Goal: Task Accomplishment & Management: Manage account settings

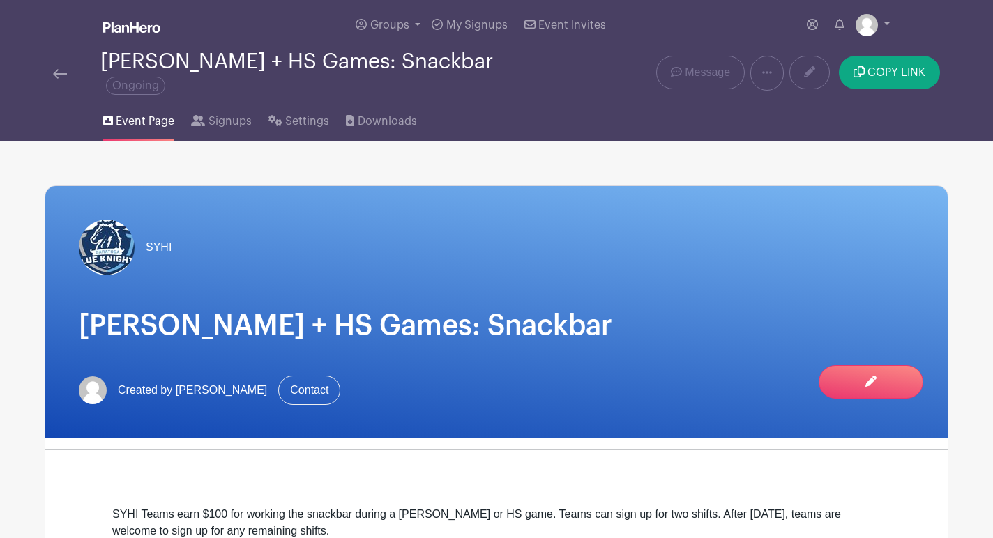
scroll to position [3, 0]
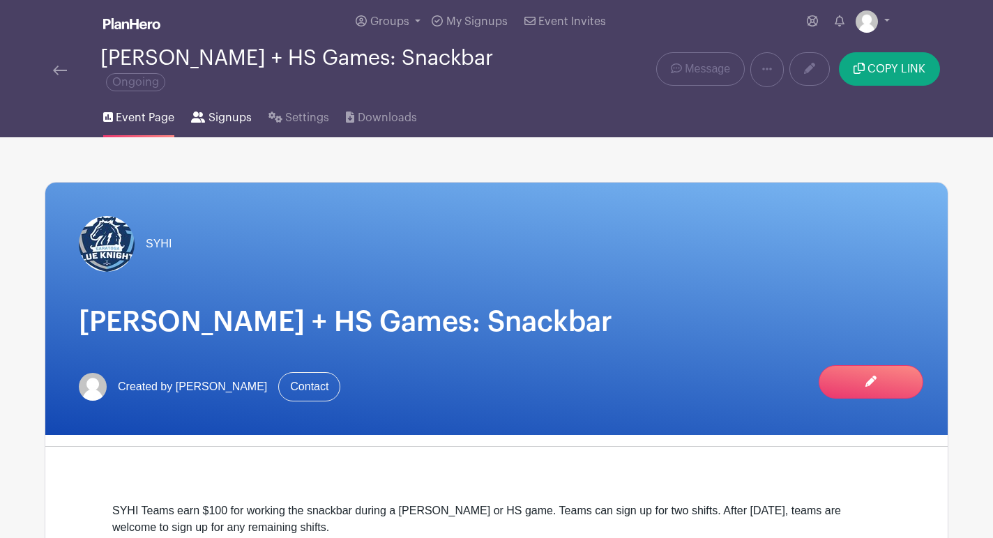
click at [221, 112] on span "Signups" at bounding box center [229, 117] width 43 height 17
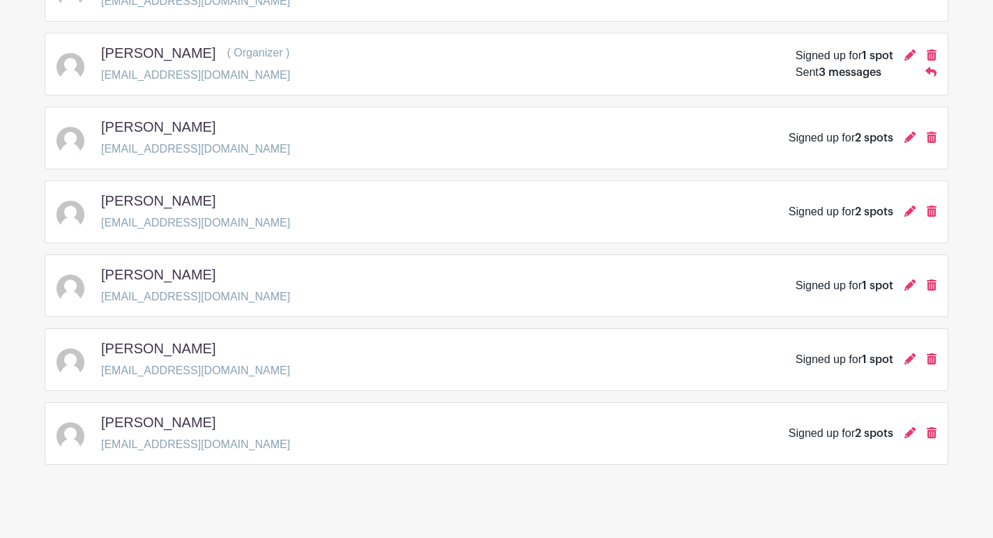
scroll to position [297, 0]
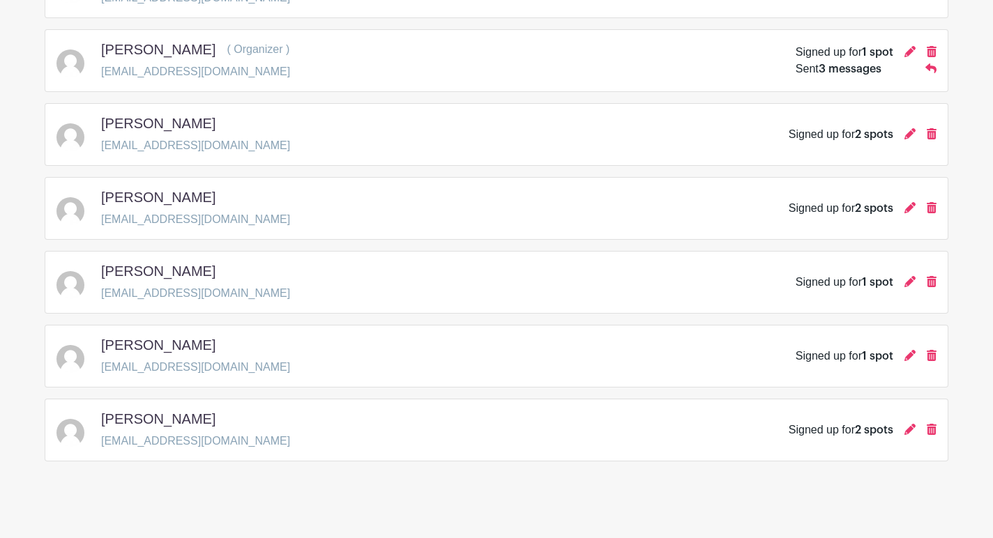
click at [159, 411] on h5 "[PERSON_NAME]" at bounding box center [158, 419] width 114 height 17
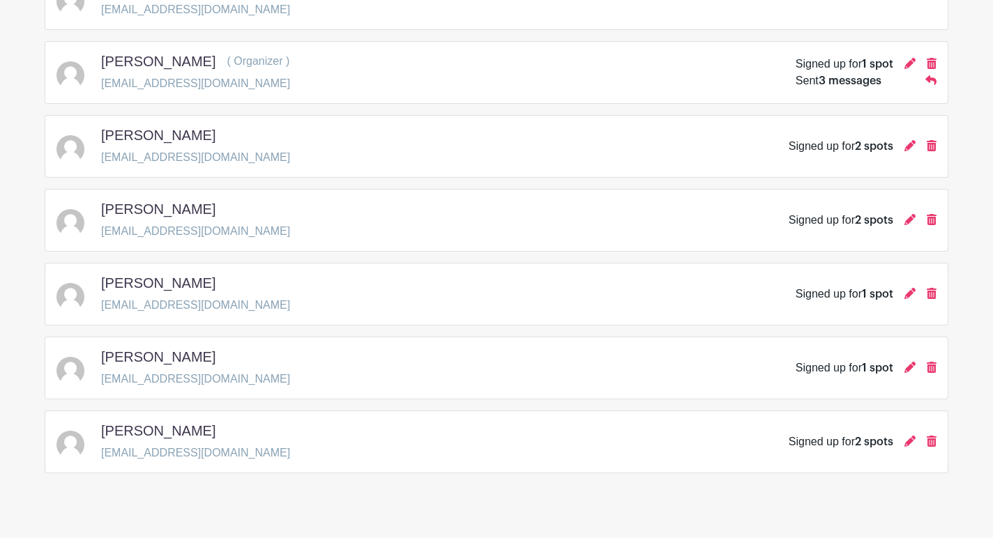
drag, startPoint x: 194, startPoint y: 422, endPoint x: 98, endPoint y: 422, distance: 96.9
click at [98, 422] on div "[PERSON_NAME] [EMAIL_ADDRESS][DOMAIN_NAME] Signed up for 2 spots" at bounding box center [496, 441] width 880 height 39
copy div "[PERSON_NAME]"
click at [834, 434] on div "Signed up for 2 spots" at bounding box center [840, 442] width 105 height 17
drag, startPoint x: 259, startPoint y: 293, endPoint x: 100, endPoint y: 299, distance: 158.3
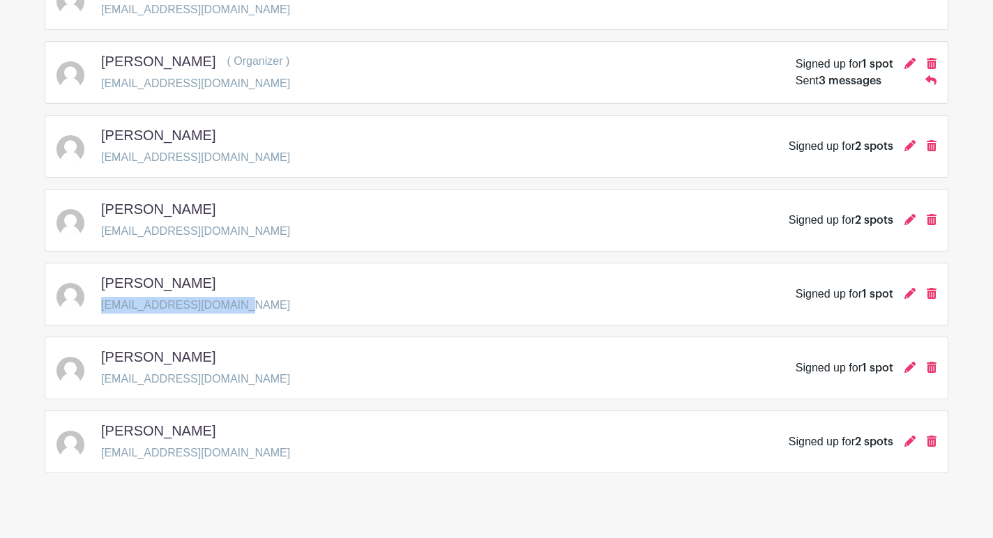
click at [100, 299] on div "[PERSON_NAME] [EMAIL_ADDRESS][DOMAIN_NAME] Signed up for 1 spot" at bounding box center [496, 294] width 880 height 39
copy p "[EMAIL_ADDRESS][DOMAIN_NAME]"
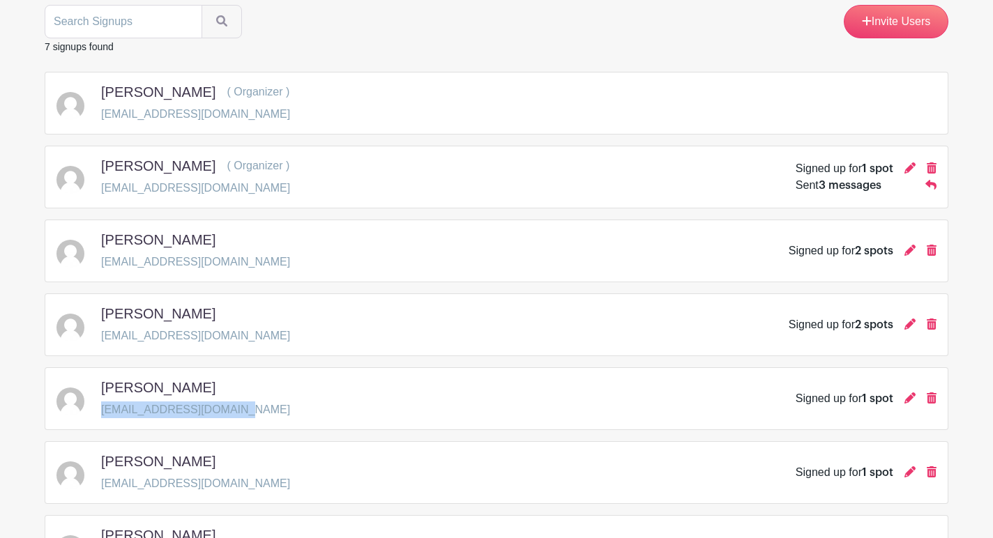
scroll to position [185, 0]
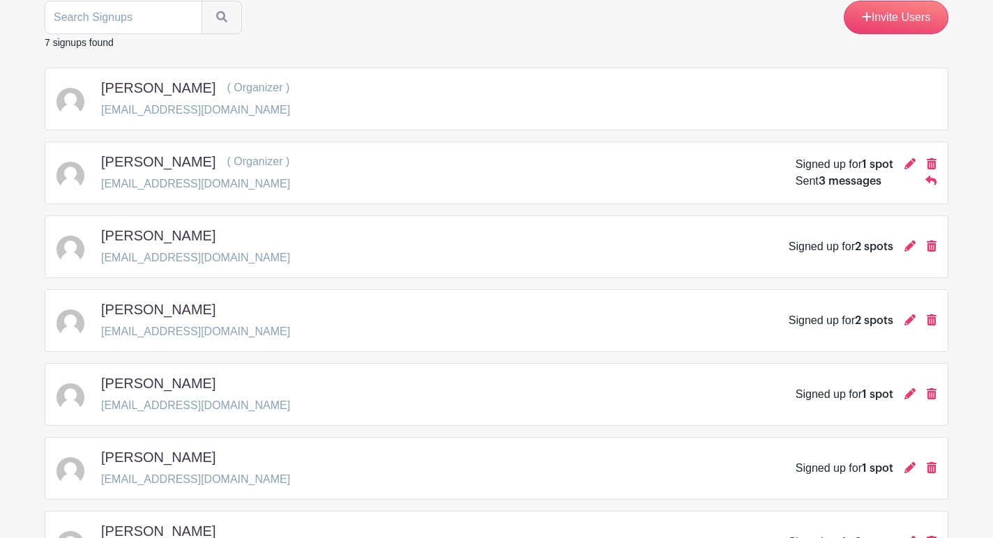
click at [869, 241] on span "2 spots" at bounding box center [874, 246] width 38 height 11
click at [905, 241] on icon at bounding box center [909, 246] width 11 height 11
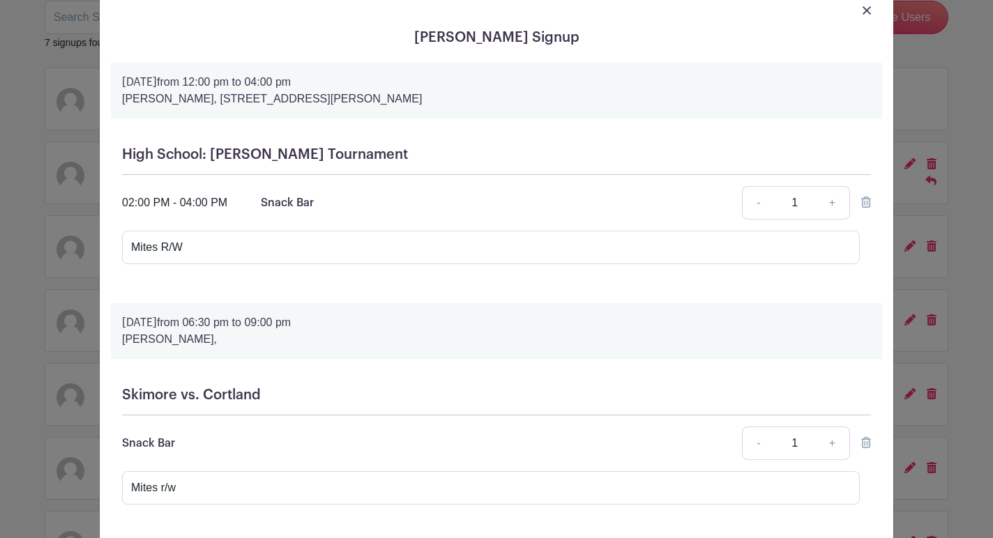
scroll to position [0, 0]
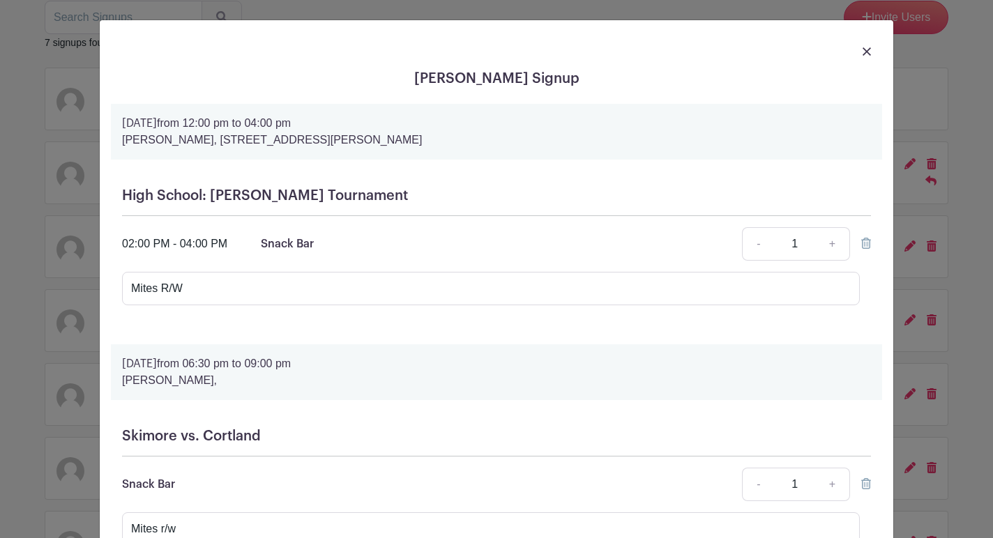
click at [864, 54] on img at bounding box center [866, 51] width 8 height 8
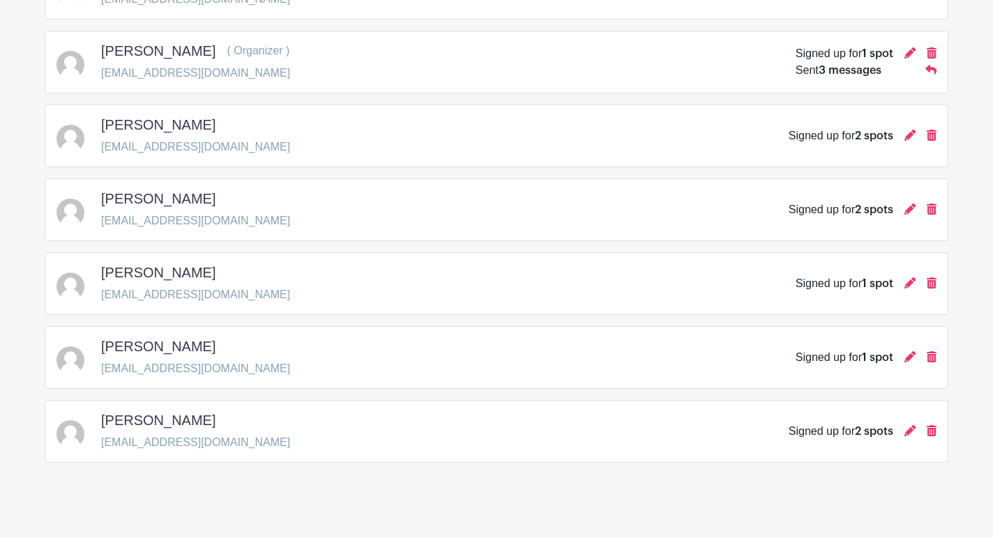
scroll to position [297, 0]
click at [878, 425] on span "2 spots" at bounding box center [874, 430] width 38 height 11
click at [910, 424] on icon at bounding box center [909, 429] width 11 height 11
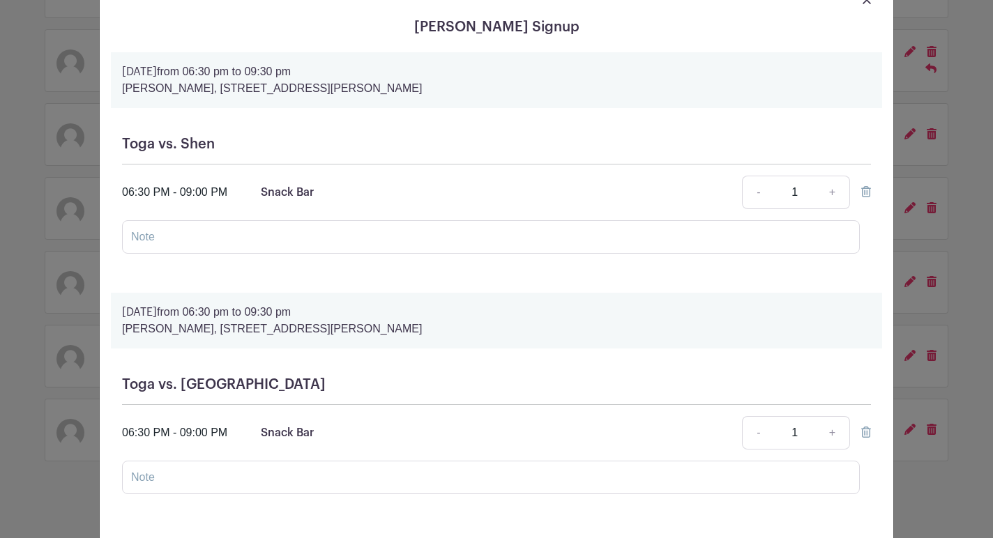
scroll to position [0, 0]
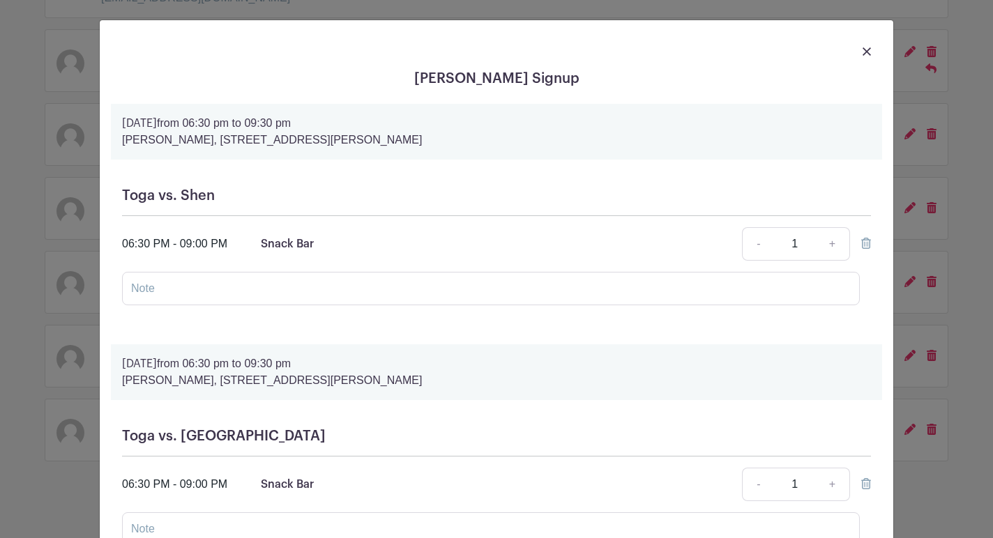
click at [864, 55] on img at bounding box center [866, 51] width 8 height 8
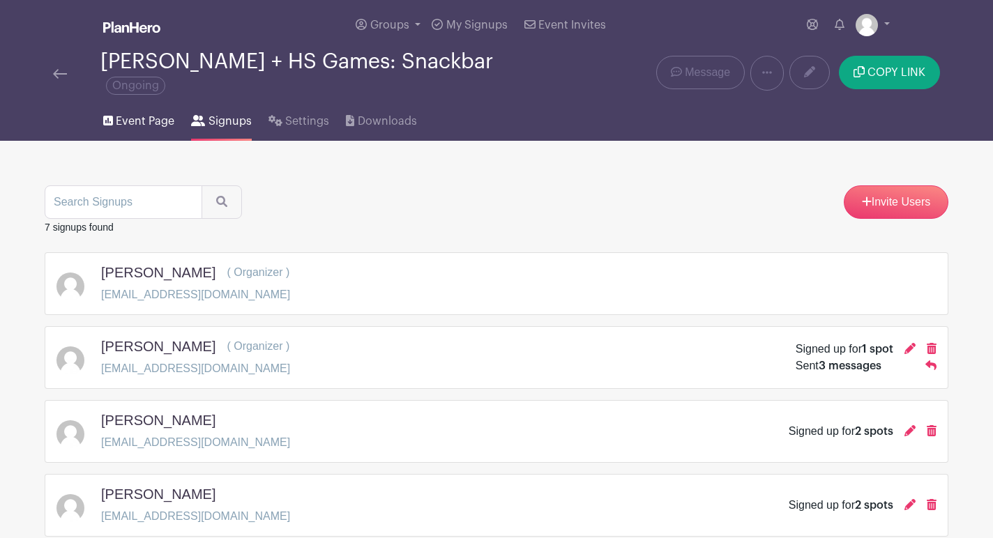
click at [142, 113] on span "Event Page" at bounding box center [145, 121] width 59 height 17
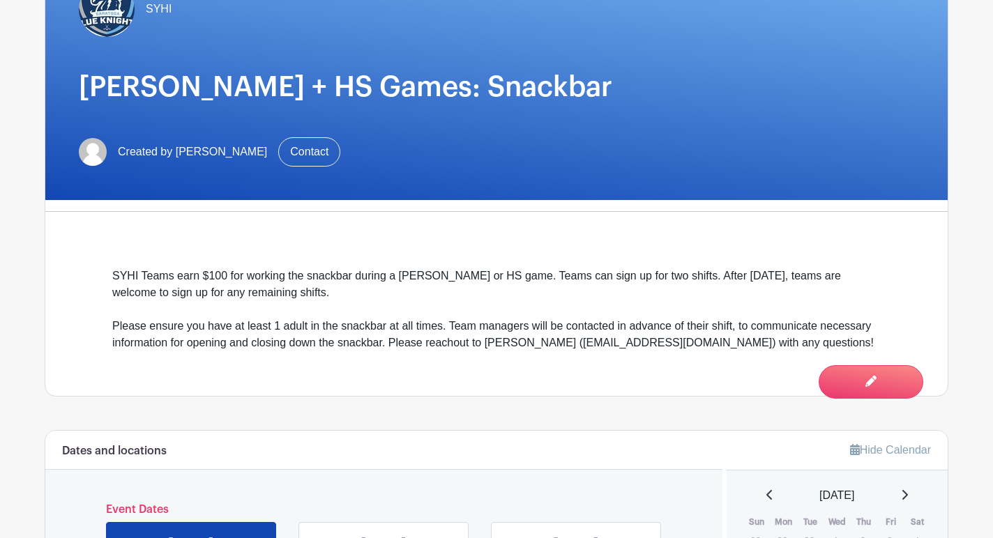
scroll to position [242, 0]
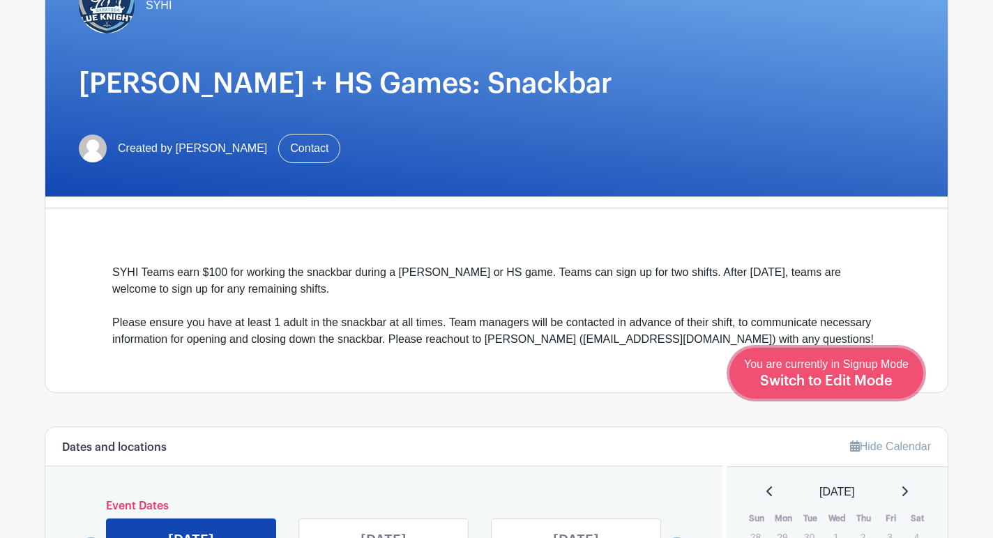
click at [842, 384] on span "Switch to Edit Mode" at bounding box center [826, 381] width 132 height 14
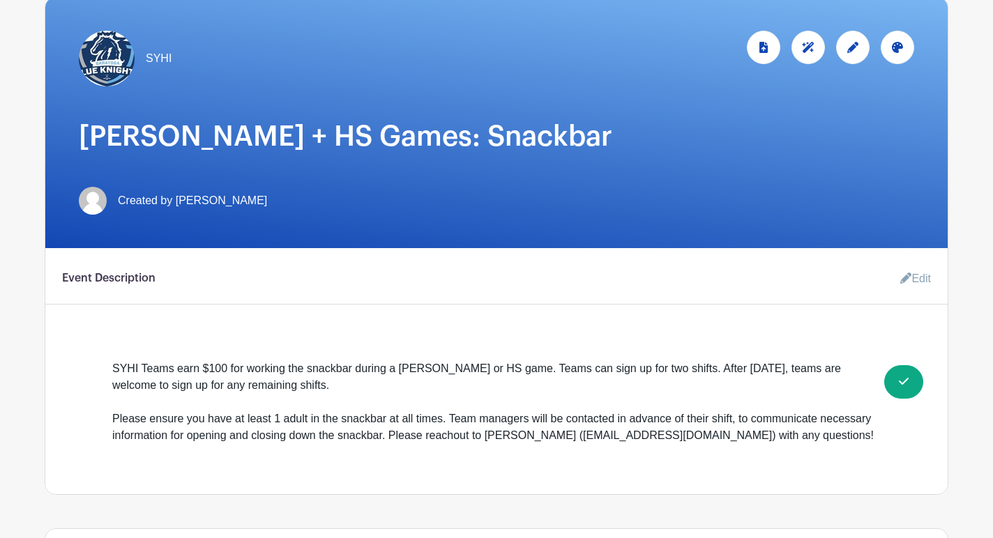
scroll to position [278, 0]
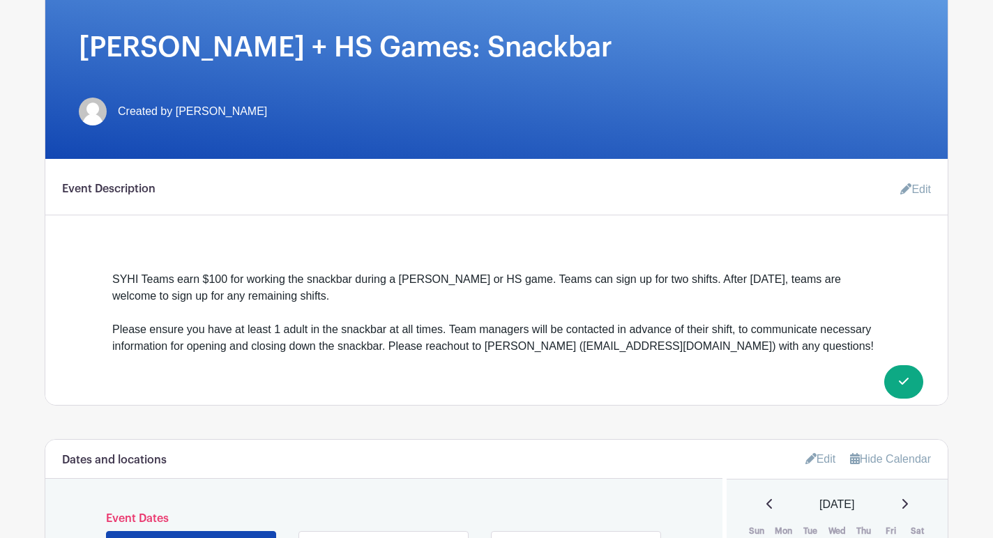
click at [920, 176] on link "Edit" at bounding box center [910, 190] width 42 height 28
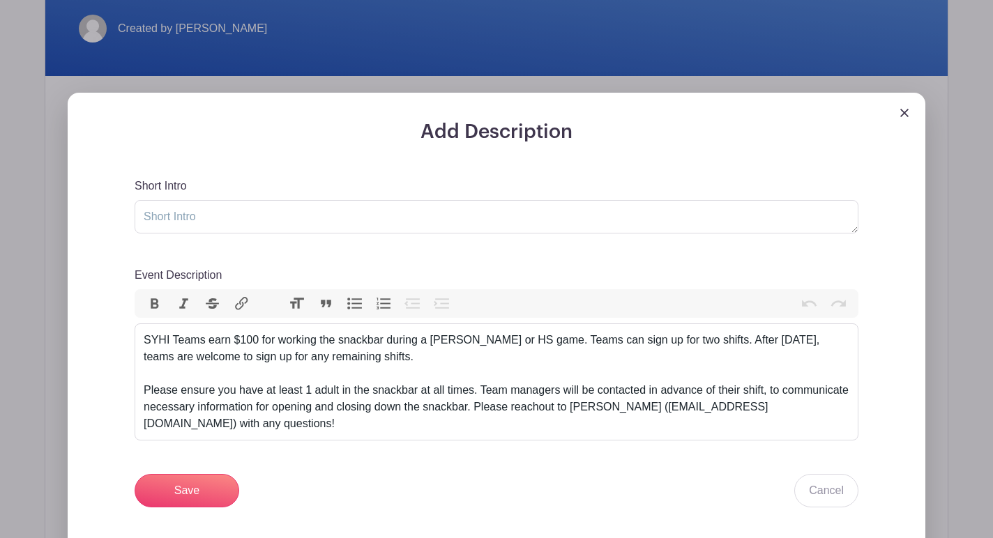
scroll to position [364, 0]
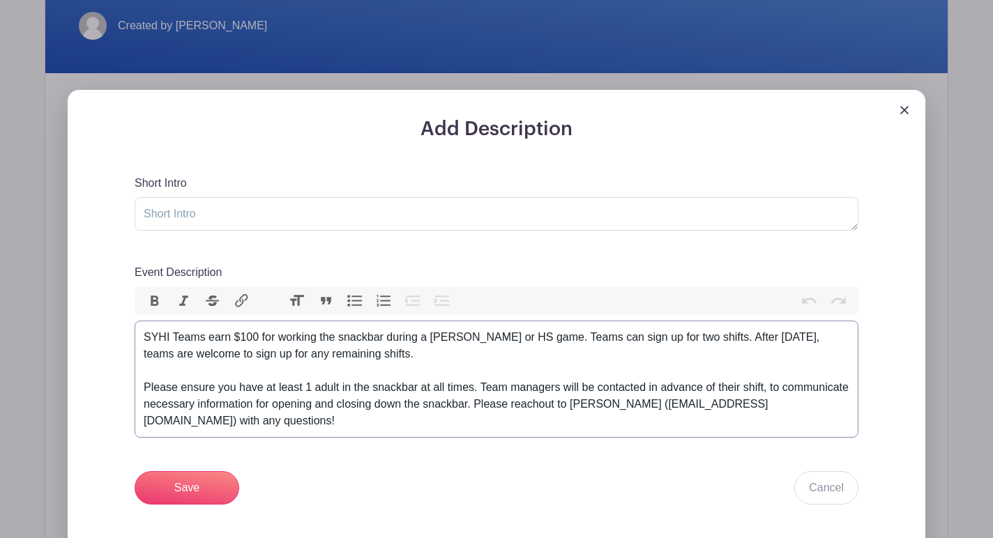
click at [561, 339] on div "SYHI Teams earn $100 for working the snackbar during a [PERSON_NAME] or HS game…" at bounding box center [496, 379] width 705 height 100
click at [402, 378] on div "SYHI Teams earn $100 for working the snackbar during a [PERSON_NAME] or HS game…" at bounding box center [496, 379] width 705 height 100
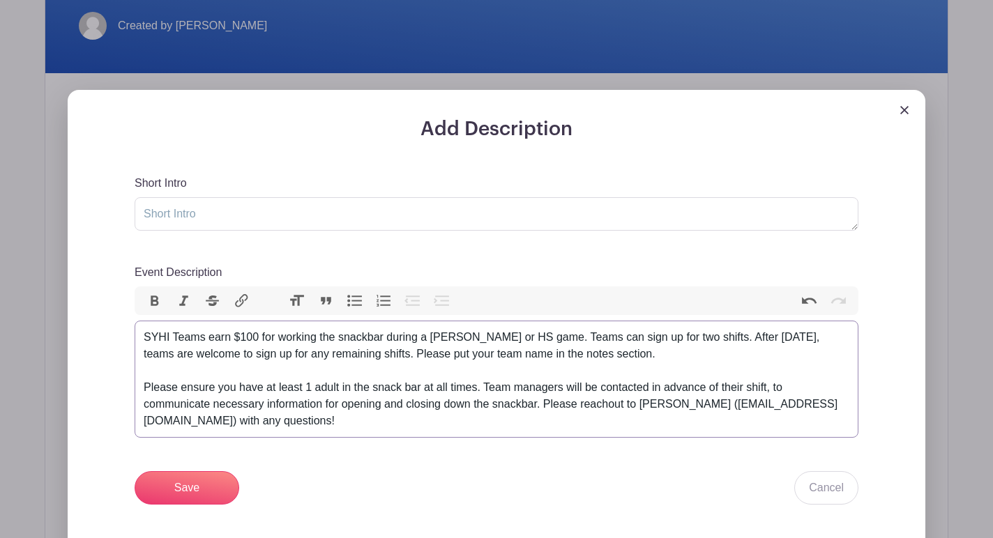
click at [365, 329] on div "SYHI Teams earn $100 for working the snackbar during a [PERSON_NAME] or HS game…" at bounding box center [496, 379] width 705 height 100
click at [367, 329] on div "SYHI Teams earn $100 for working the snackbar during a [PERSON_NAME] or HS game…" at bounding box center [496, 379] width 705 height 100
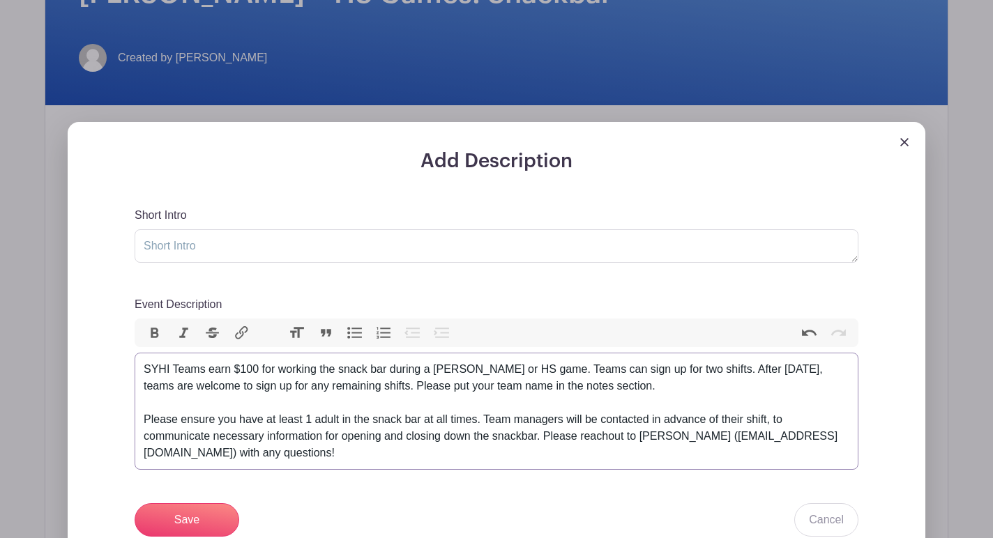
scroll to position [344, 0]
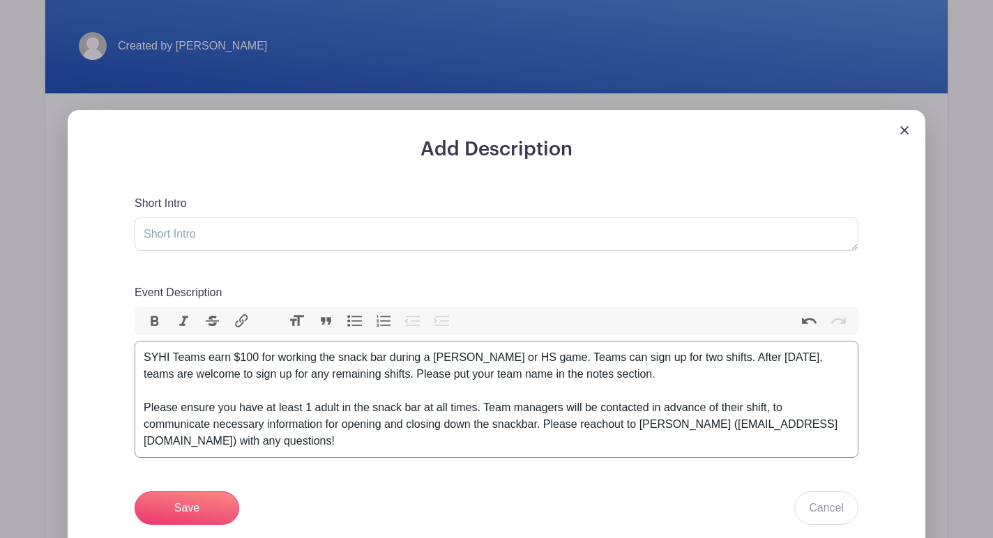
click at [526, 413] on div "SYHI Teams earn $100 for working the snack bar during a [PERSON_NAME] or HS gam…" at bounding box center [496, 399] width 705 height 100
click at [597, 427] on div "SYHI Teams earn $100 for working the snack bar during a [PERSON_NAME] or HS gam…" at bounding box center [496, 399] width 705 height 100
click at [617, 416] on div "SYHI Teams earn $100 for working the snack bar during a [PERSON_NAME] or HS gam…" at bounding box center [496, 399] width 705 height 100
click at [625, 438] on div "SYHI Teams earn $100 for working the snack bar during a [PERSON_NAME] or HS gam…" at bounding box center [496, 399] width 705 height 100
click at [466, 349] on div "SYHI Teams earn $100 for working the snack bar during a [PERSON_NAME] or HS gam…" at bounding box center [496, 399] width 705 height 100
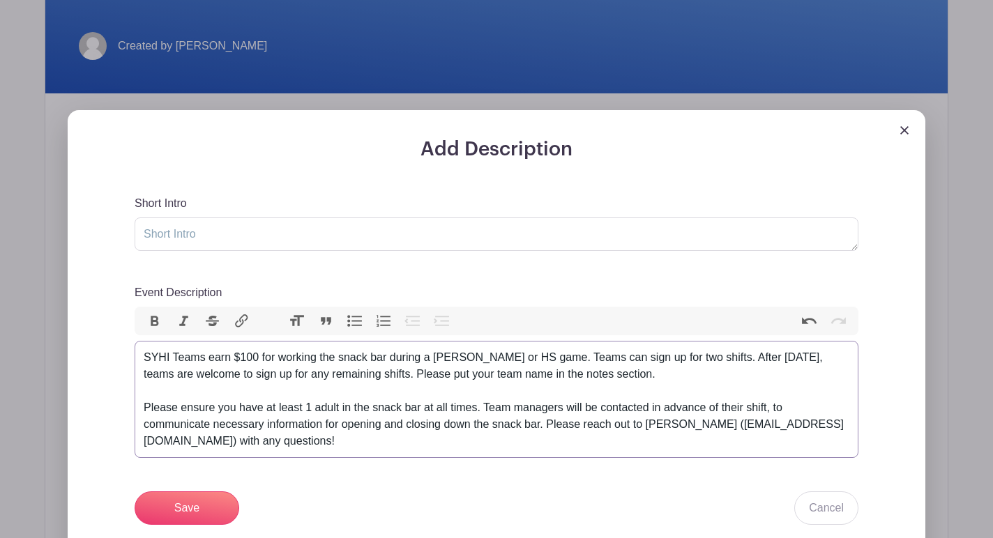
click at [465, 378] on div "SYHI Teams earn $100 for working the snack bar during a [PERSON_NAME] or HS gam…" at bounding box center [496, 399] width 705 height 100
drag, startPoint x: 194, startPoint y: 489, endPoint x: 226, endPoint y: 402, distance: 92.6
click at [226, 402] on div "Short Intro Event Description Bold Italic Strikethrough Link Heading Quote Code…" at bounding box center [497, 360] width 724 height 330
click at [384, 365] on div "SYHI Teams earn $100 for working the snack bar during a [PERSON_NAME] or HS gam…" at bounding box center [496, 399] width 705 height 100
click at [655, 362] on div "SYHI Teams earn $100 for working the snack bar during a [PERSON_NAME] or HS gam…" at bounding box center [496, 399] width 705 height 100
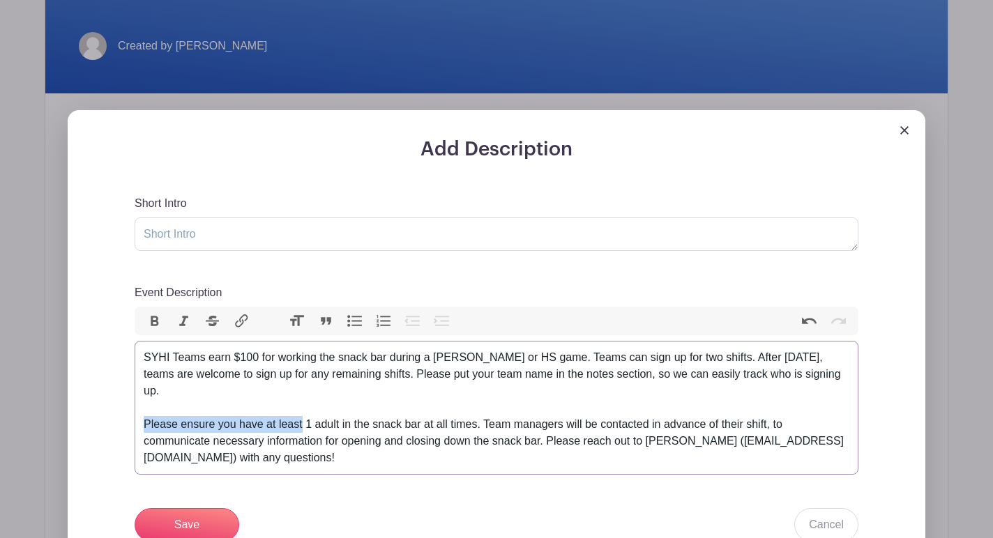
drag, startPoint x: 300, startPoint y: 413, endPoint x: 135, endPoint y: 413, distance: 165.2
click at [135, 413] on trix-editor "SYHI Teams earn $100 for working the snack bar during a [PERSON_NAME] or HS gam…" at bounding box center [497, 408] width 724 height 134
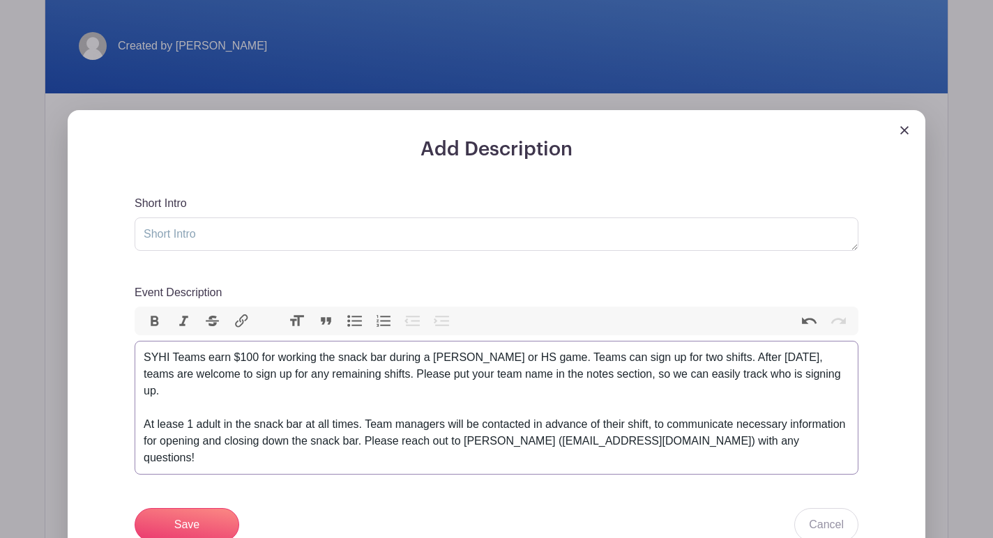
click at [221, 414] on div "SYHI Teams earn $100 for working the snack bar during a [PERSON_NAME] or HS gam…" at bounding box center [496, 407] width 705 height 117
click at [188, 414] on div "SYHI Teams earn $100 for working the snack bar during a [PERSON_NAME] or HS gam…" at bounding box center [496, 407] width 705 height 117
type trix-editor "<div>SYHI Teams earn $100 for working the snack bar during a [PERSON_NAME] or H…"
click at [270, 412] on div "SYHI Teams earn $100 for working the snack bar during a [PERSON_NAME] or HS gam…" at bounding box center [496, 407] width 705 height 117
click at [271, 415] on div "SYHI Teams earn $100 for working the snack bar during a [PERSON_NAME] or HS gam…" at bounding box center [496, 407] width 705 height 117
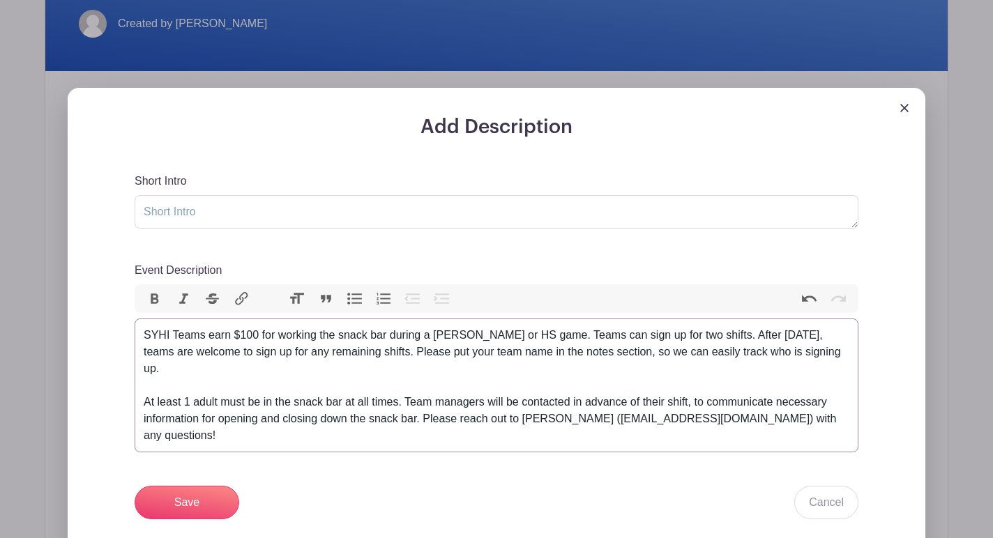
scroll to position [369, 0]
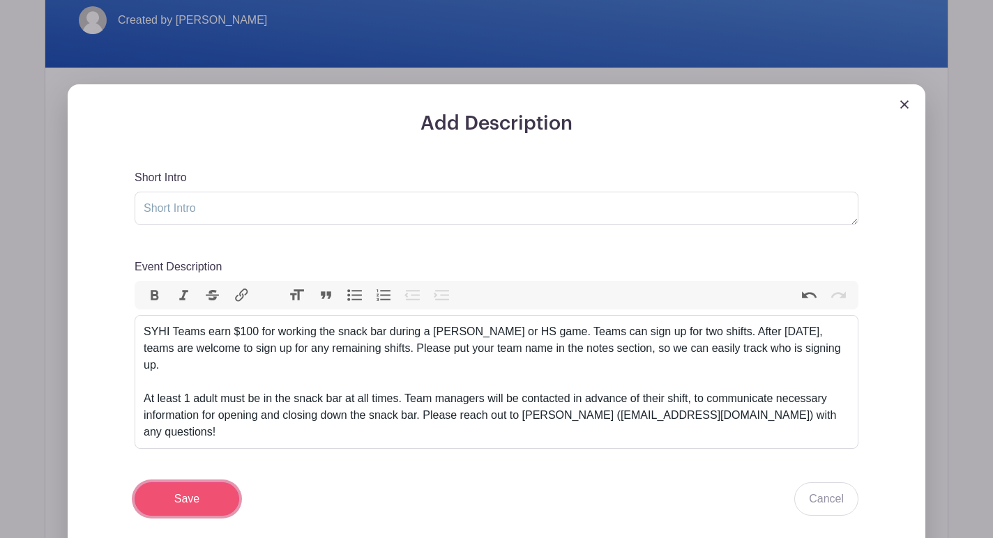
click at [197, 482] on input "Save" at bounding box center [187, 498] width 105 height 33
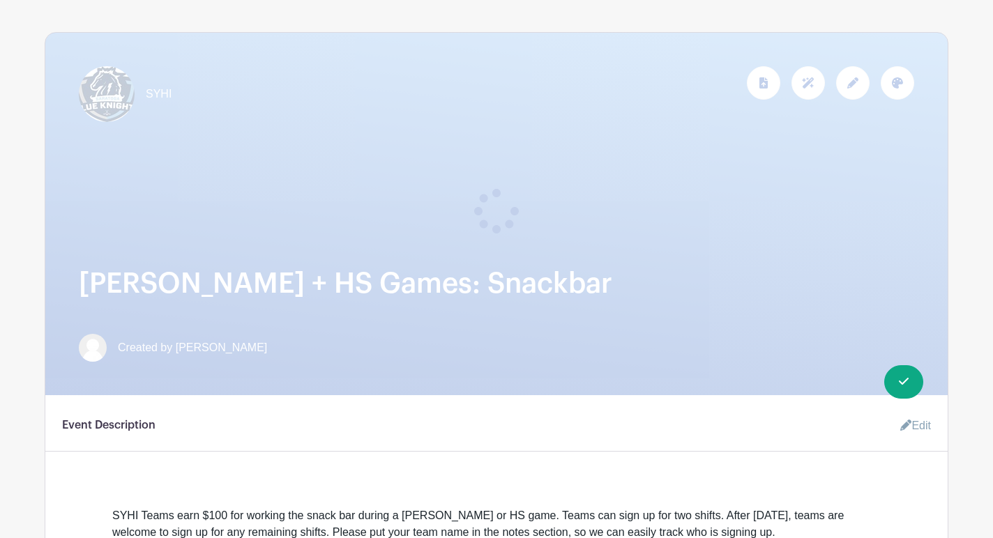
scroll to position [0, 0]
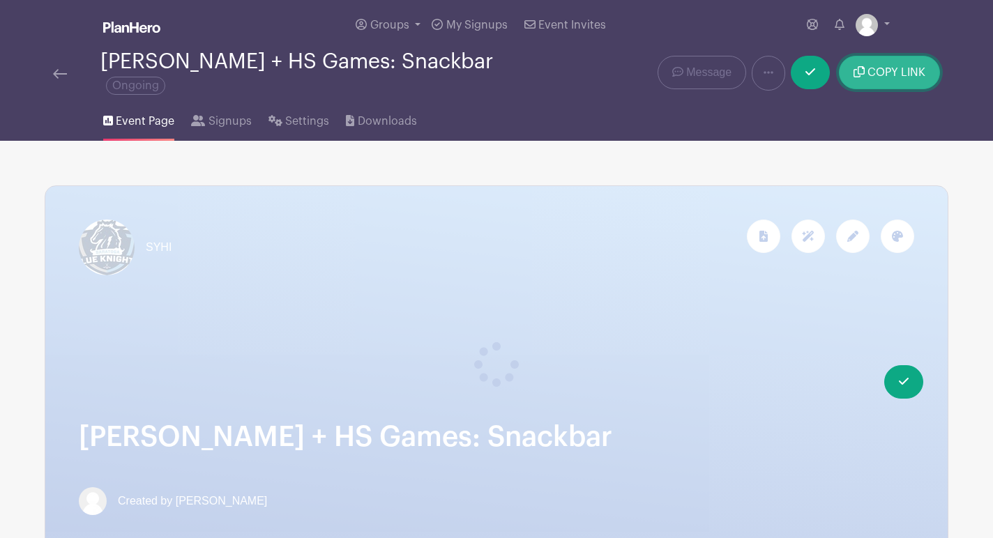
click at [863, 66] on icon "submit" at bounding box center [858, 71] width 11 height 11
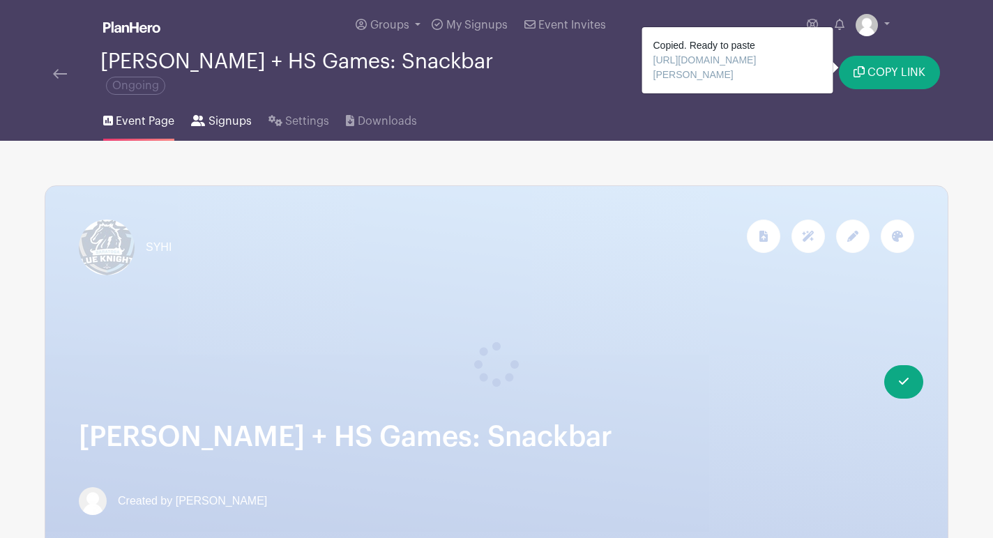
click at [245, 113] on span "Signups" at bounding box center [229, 121] width 43 height 17
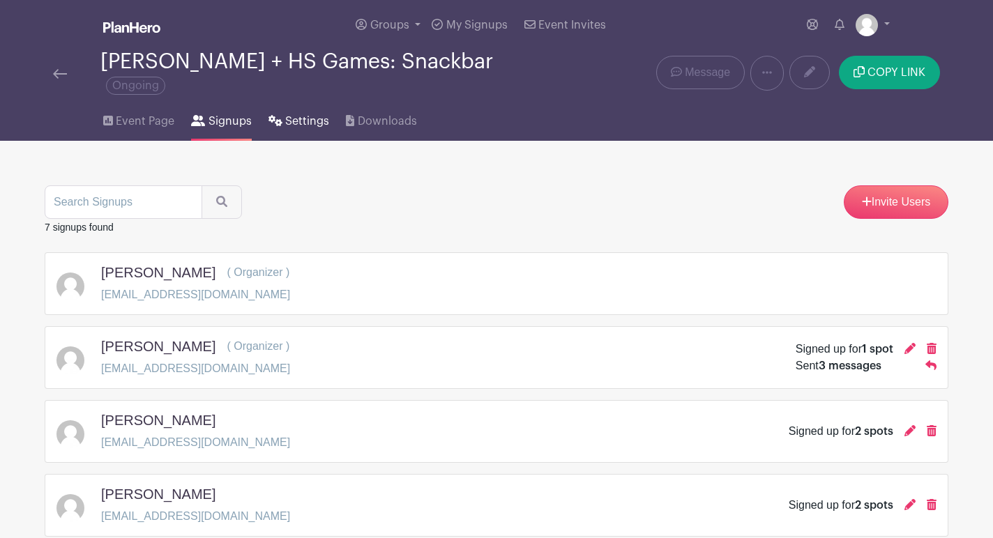
click at [304, 113] on span "Settings" at bounding box center [307, 121] width 44 height 17
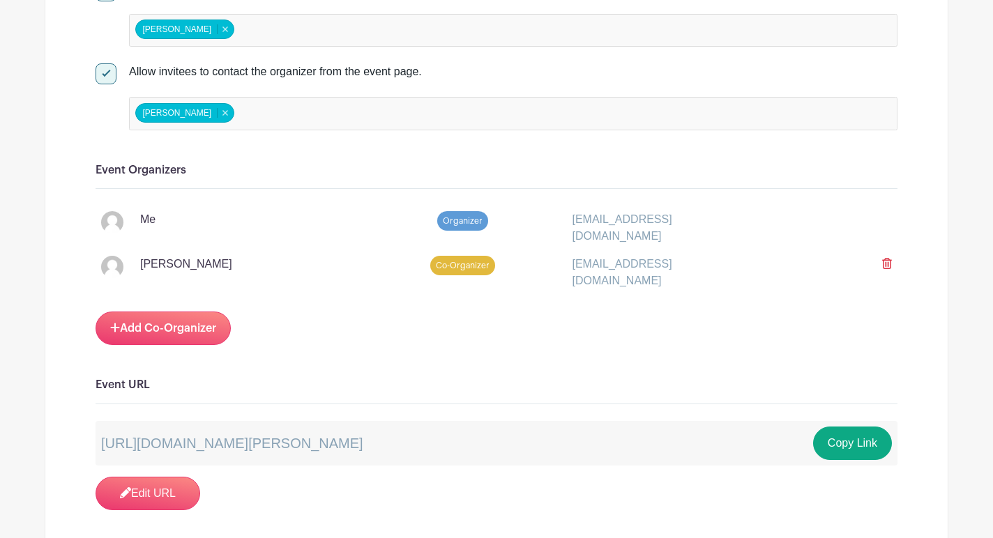
scroll to position [913, 0]
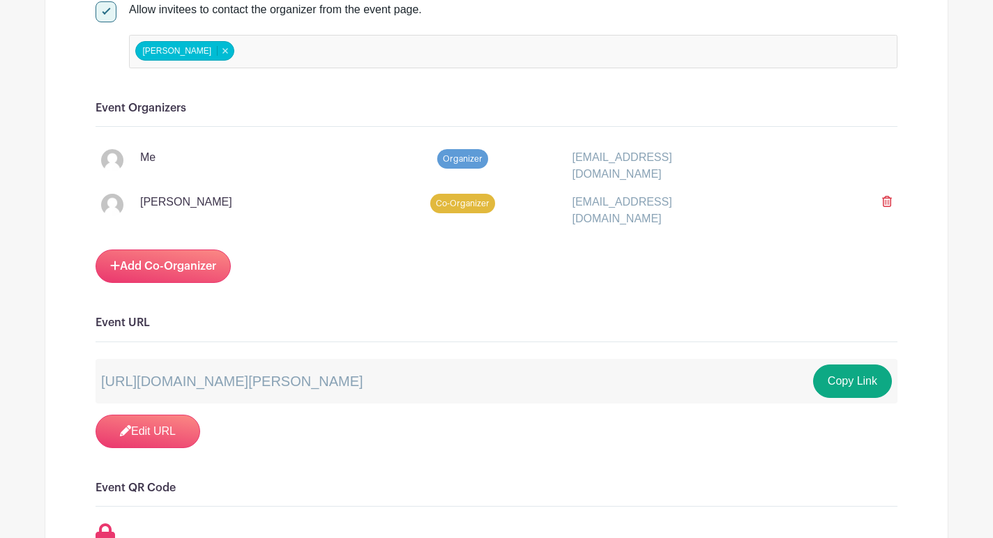
click at [887, 196] on icon at bounding box center [887, 201] width 10 height 11
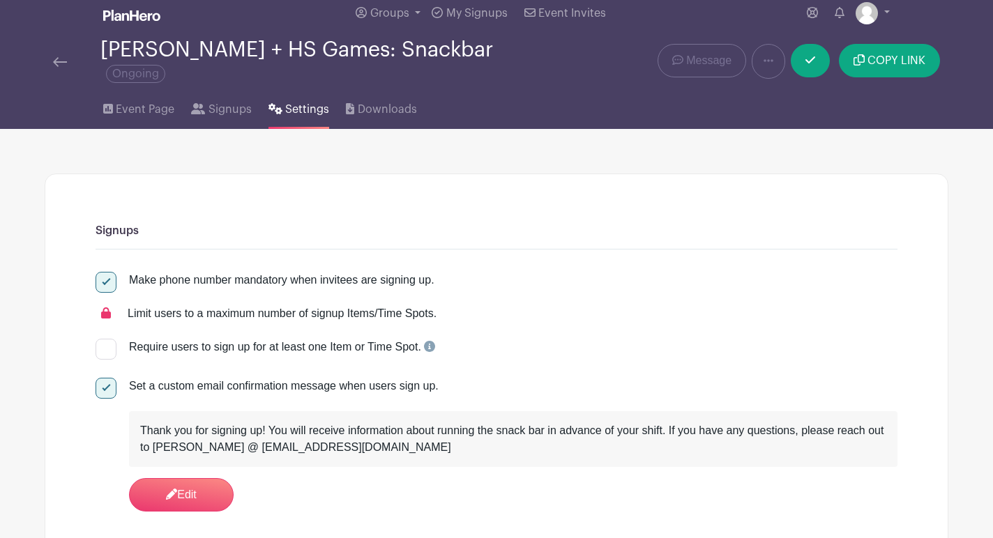
scroll to position [0, 0]
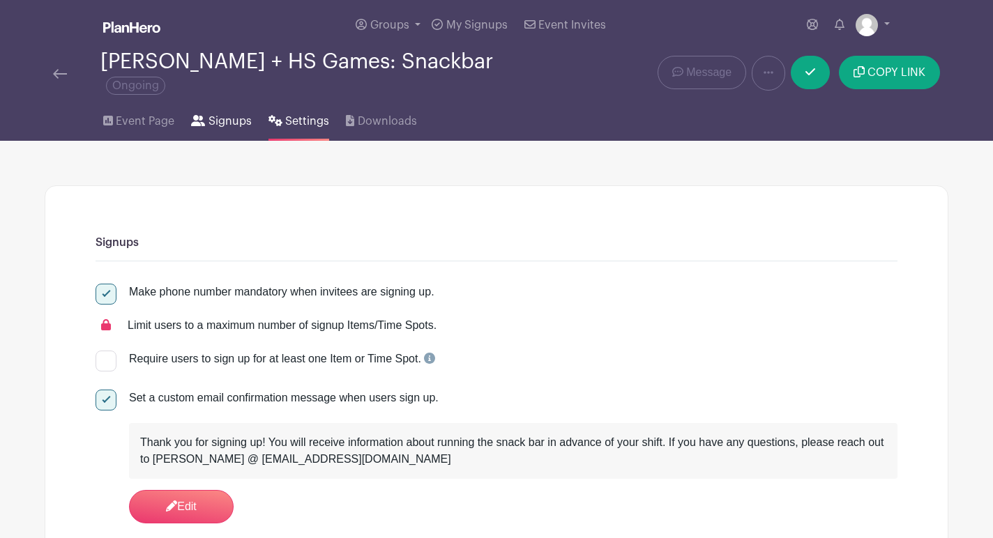
click at [218, 114] on span "Signups" at bounding box center [229, 121] width 43 height 17
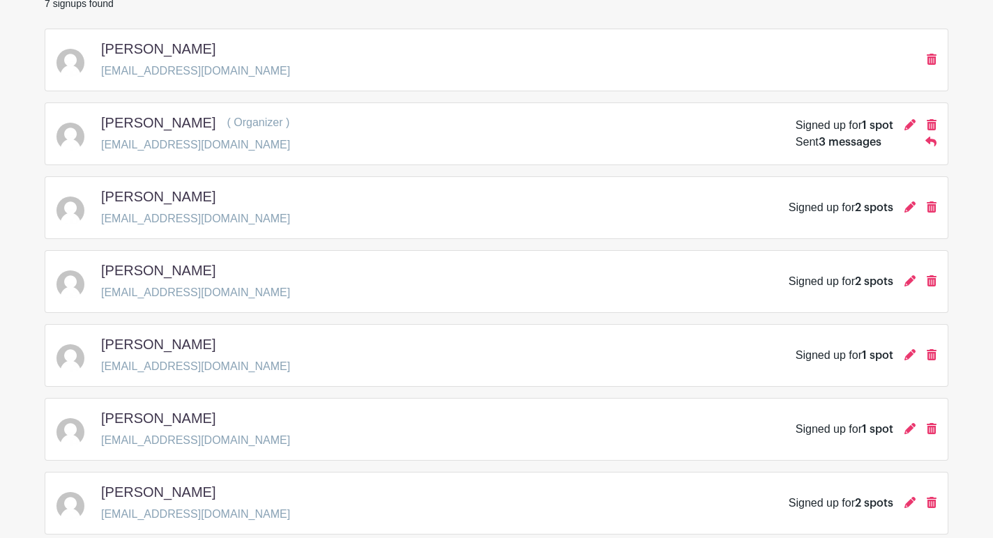
scroll to position [226, 0]
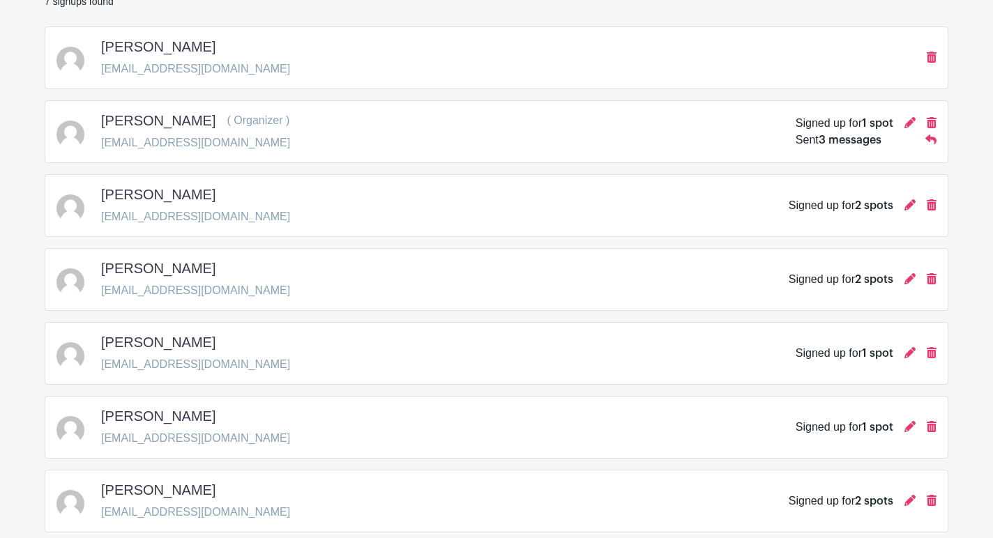
click at [924, 49] on div at bounding box center [925, 57] width 21 height 17
click at [930, 52] on icon at bounding box center [931, 57] width 10 height 11
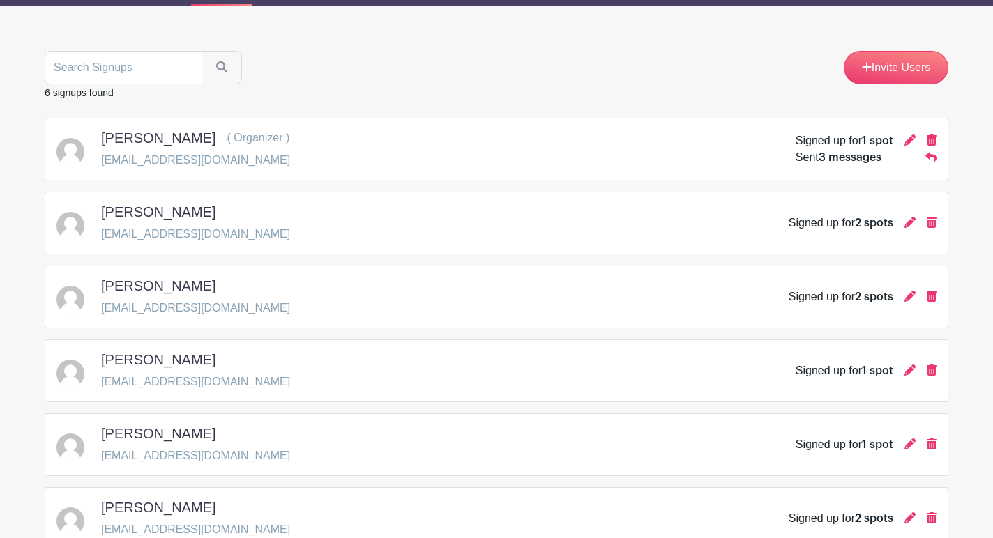
scroll to position [0, 0]
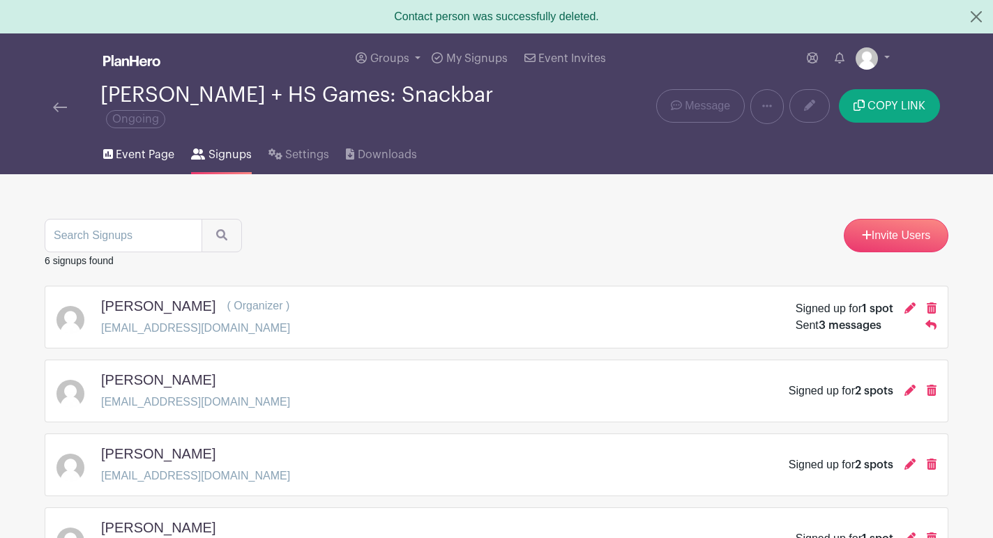
click at [137, 146] on span "Event Page" at bounding box center [145, 154] width 59 height 17
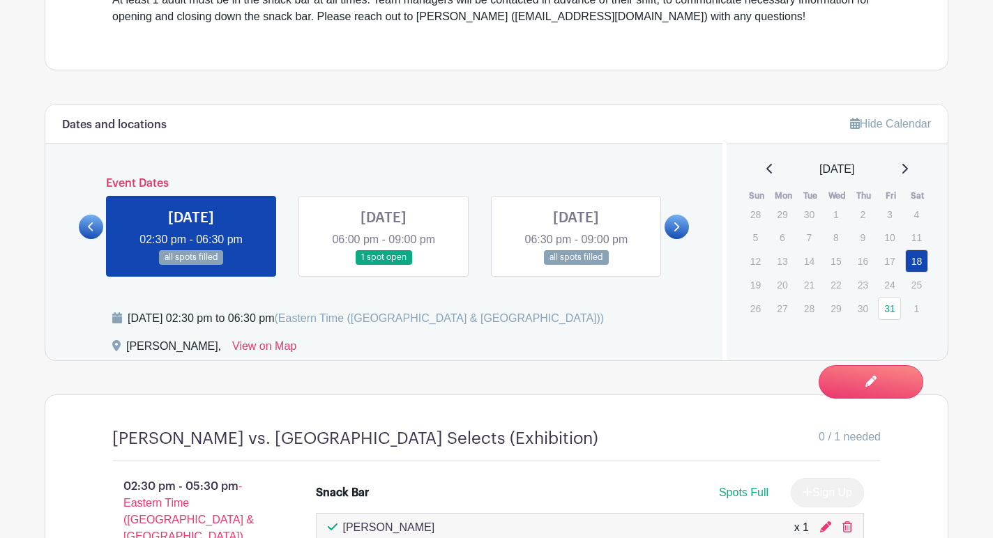
scroll to position [592, 0]
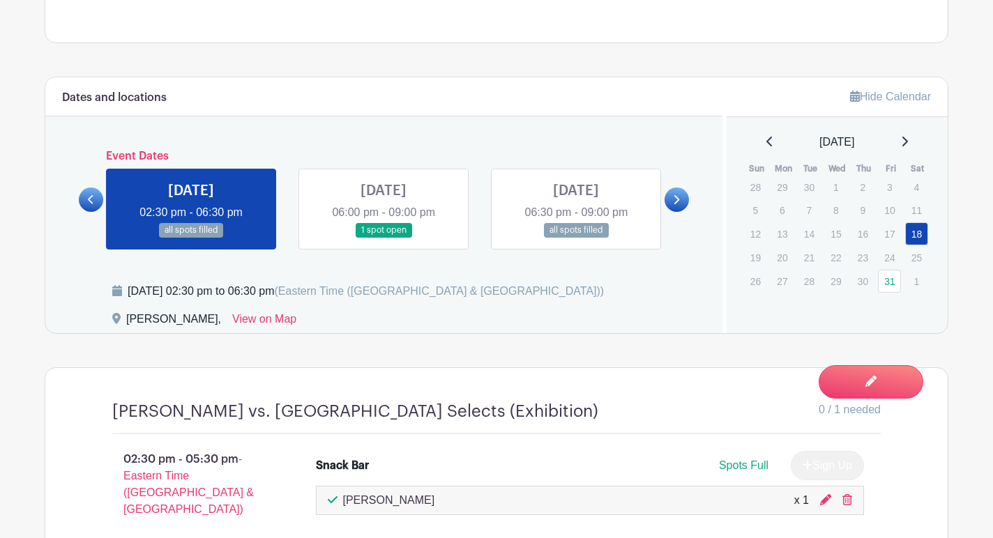
click at [673, 194] on icon at bounding box center [676, 199] width 6 height 10
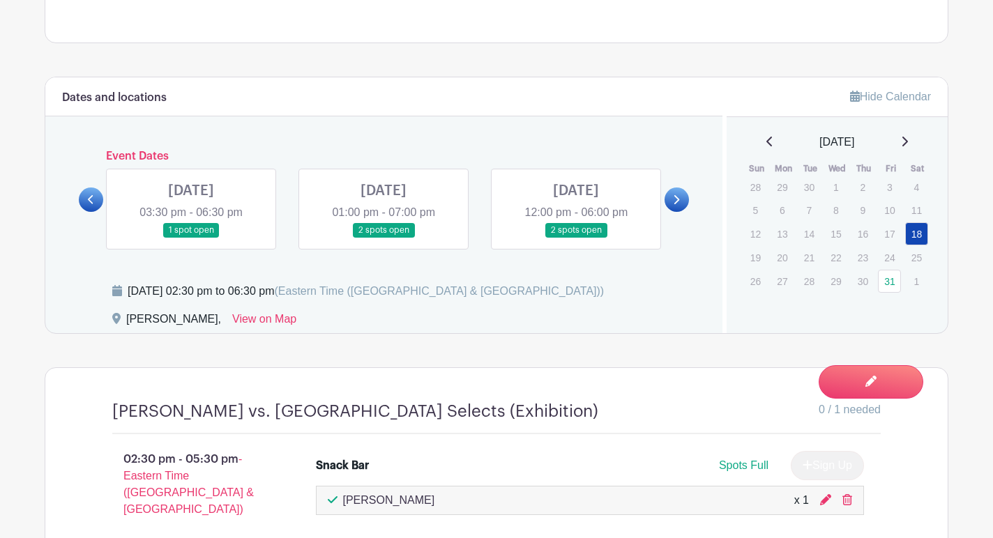
click at [673, 194] on icon at bounding box center [676, 199] width 6 height 10
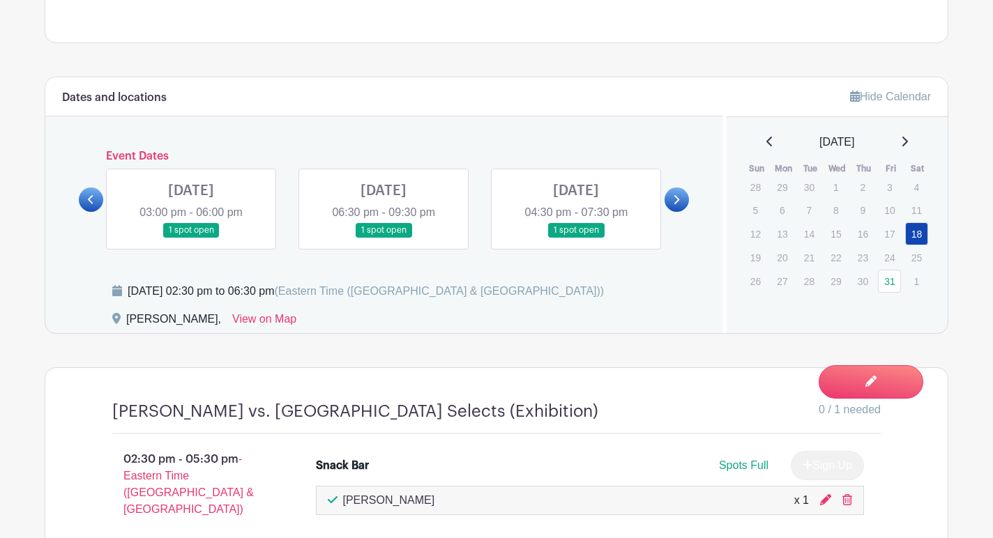
click at [673, 194] on icon at bounding box center [676, 199] width 6 height 10
